Goal: Obtain resource: Obtain resource

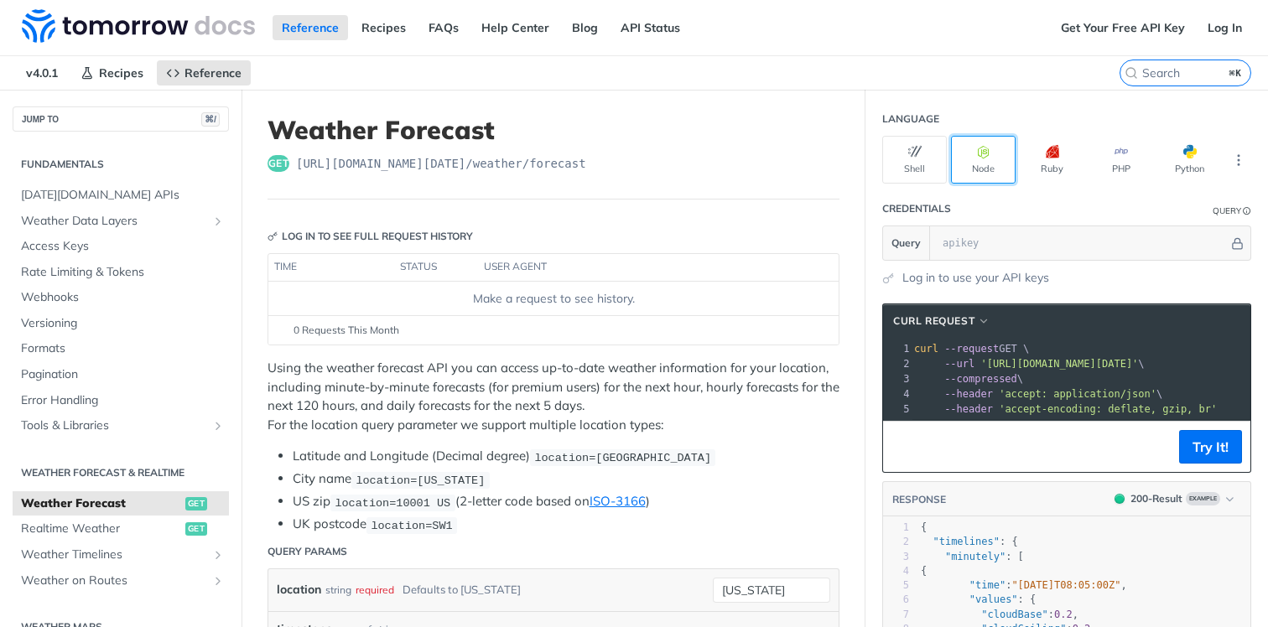
click at [970, 170] on button "Node" at bounding box center [983, 160] width 65 height 48
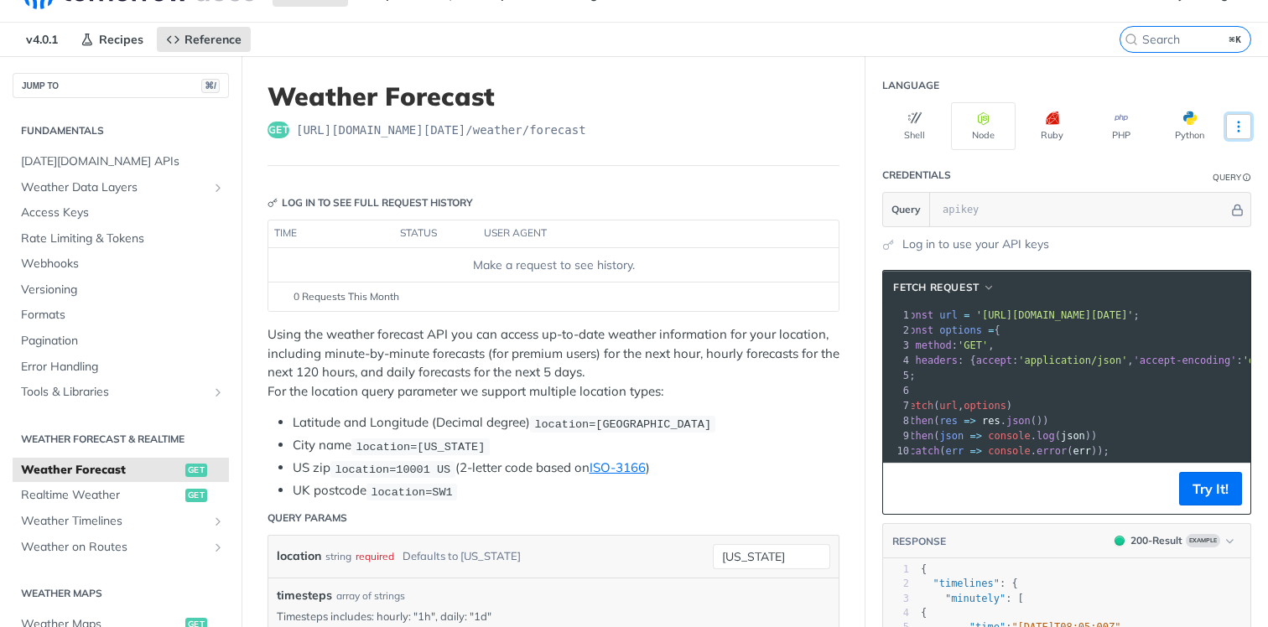
click at [1230, 134] on button "More Languages" at bounding box center [1238, 126] width 25 height 25
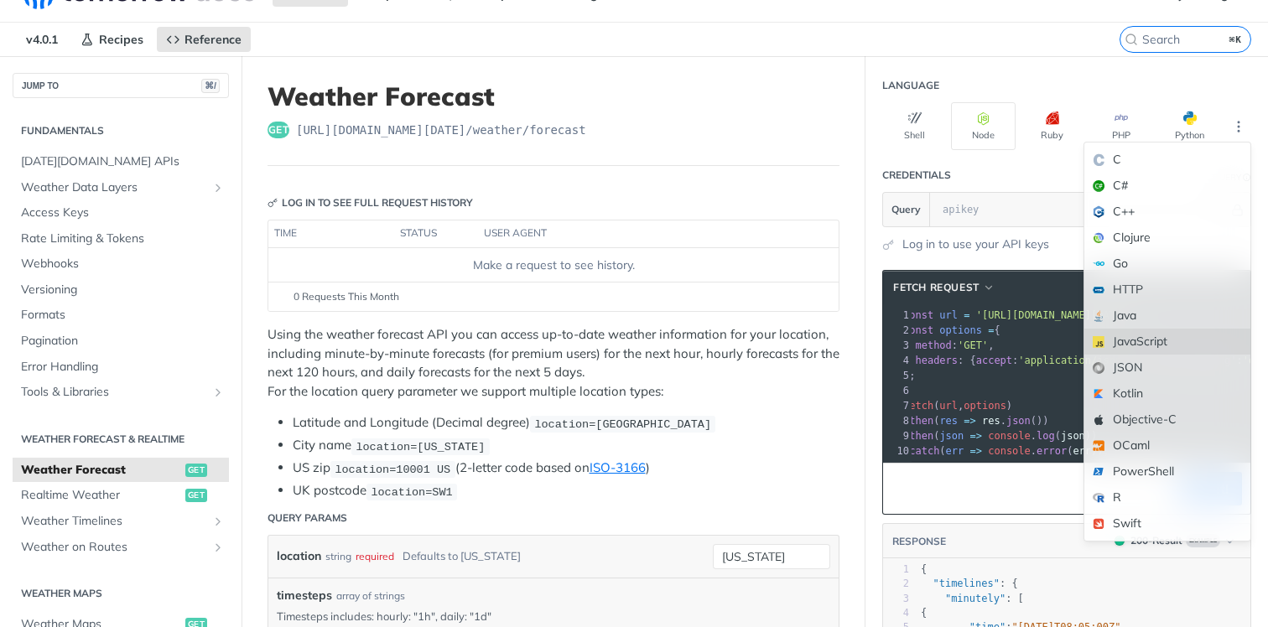
click at [1147, 337] on div "JavaScript" at bounding box center [1168, 342] width 166 height 26
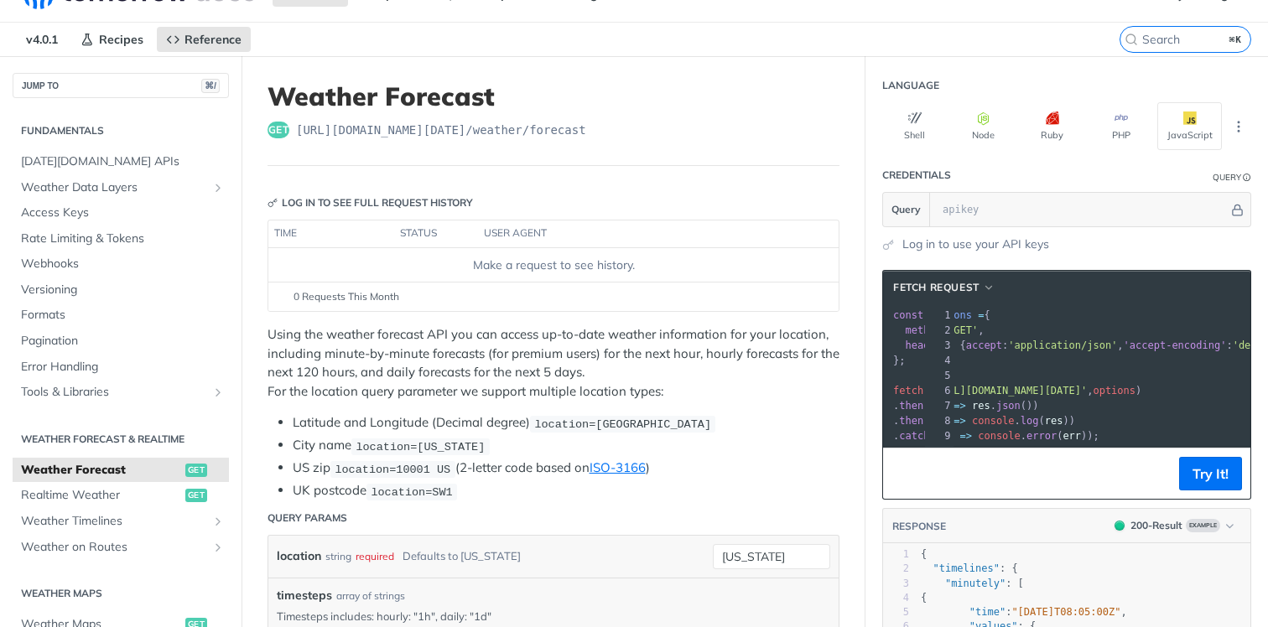
scroll to position [0, 70]
click at [1137, 338] on pre "headers : { accept : 'application/json' , 'accept-encoding' : 'deflate, gzip, b…" at bounding box center [1159, 345] width 497 height 15
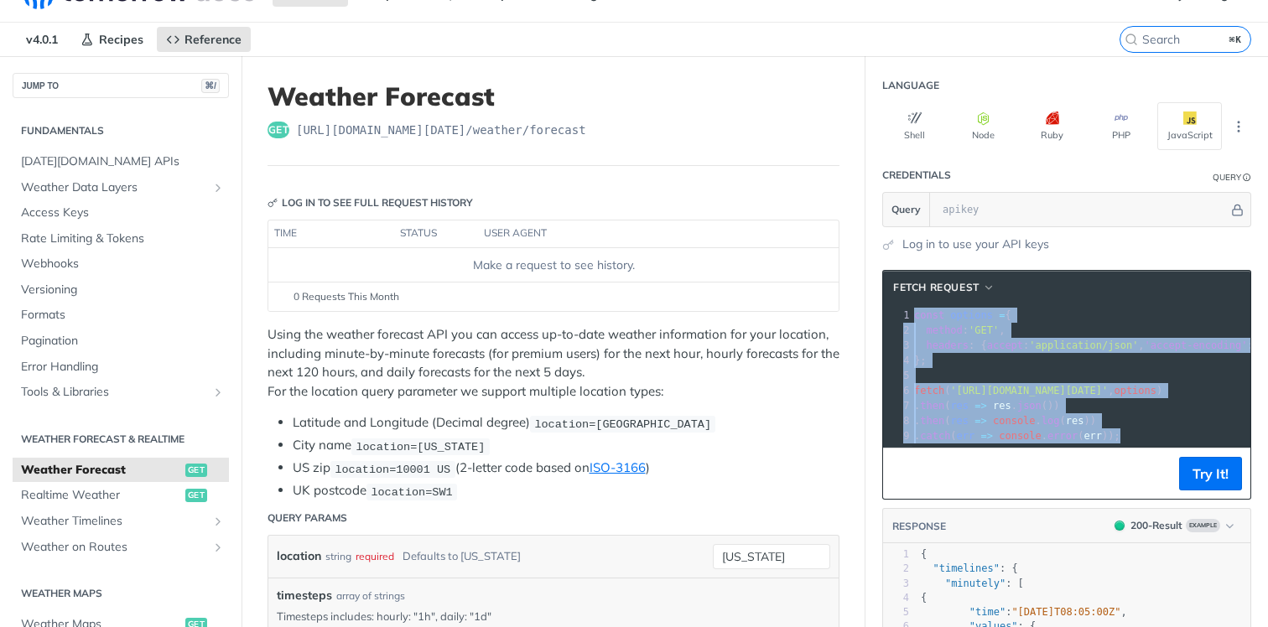
drag, startPoint x: 903, startPoint y: 318, endPoint x: 1127, endPoint y: 434, distance: 253.2
click at [1127, 434] on div "1 const options = { 2 method : 'GET' , 3 headers : { accept : 'application/json…" at bounding box center [1159, 376] width 497 height 136
copy div "const options = { 2 method : 'GET' , 3 headers : { accept : 'application/json' …"
